Goal: Task Accomplishment & Management: Use online tool/utility

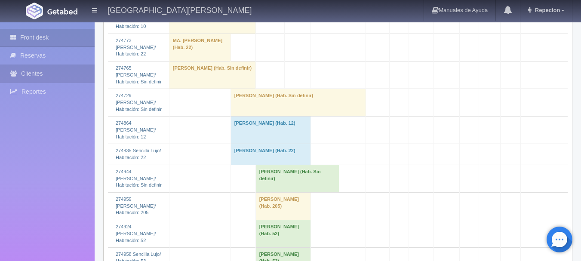
scroll to position [817, 0]
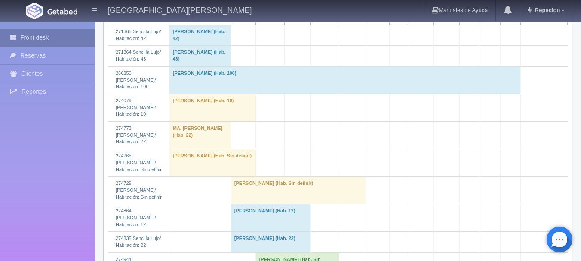
click at [55, 32] on link "Front desk" at bounding box center [47, 38] width 95 height 18
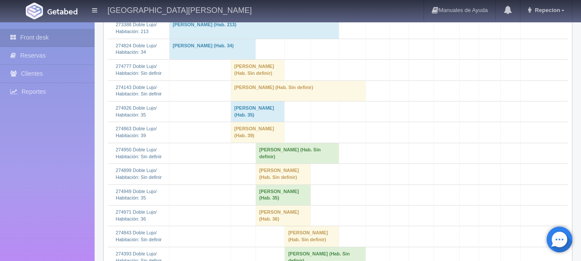
scroll to position [387, 0]
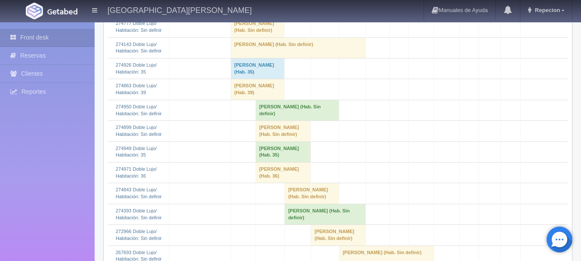
click at [280, 120] on td "[PERSON_NAME] (Hab. Sin definir)" at bounding box center [296, 110] width 83 height 21
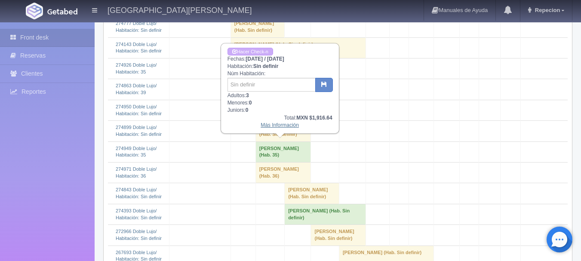
click at [269, 126] on link "Más Información" at bounding box center [279, 125] width 38 height 6
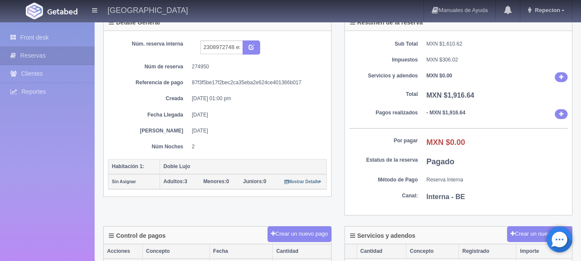
scroll to position [43, 0]
